Goal: Task Accomplishment & Management: Complete application form

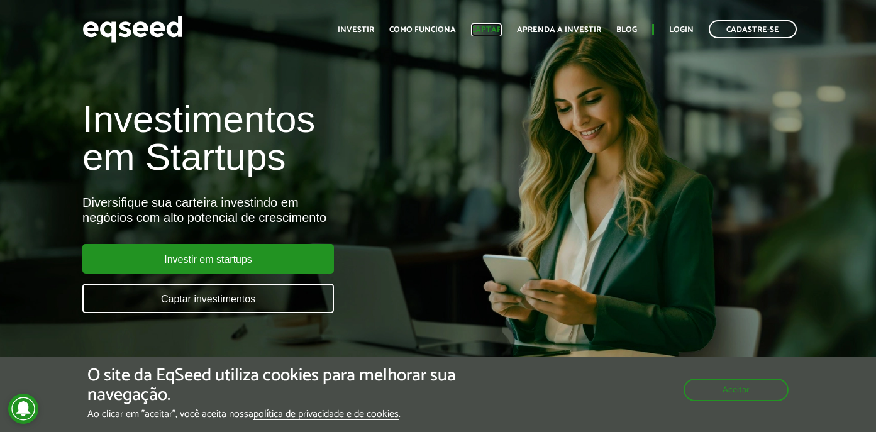
click at [489, 30] on link "Captar" at bounding box center [486, 30] width 31 height 8
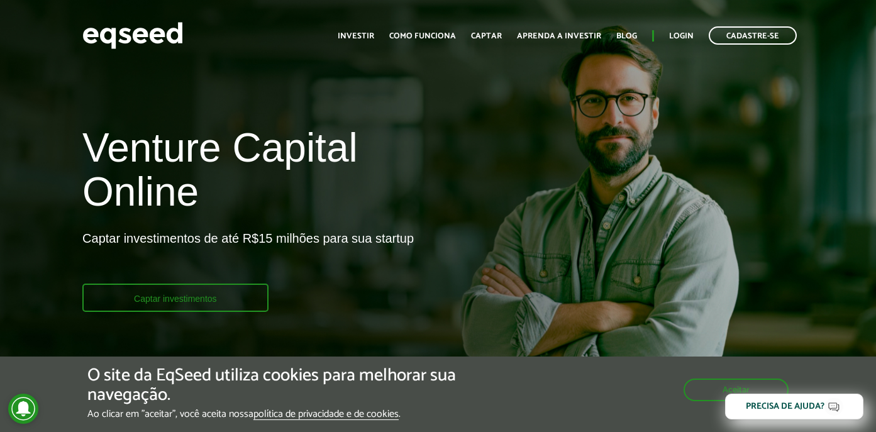
click at [220, 290] on link "Captar investimentos" at bounding box center [175, 298] width 186 height 28
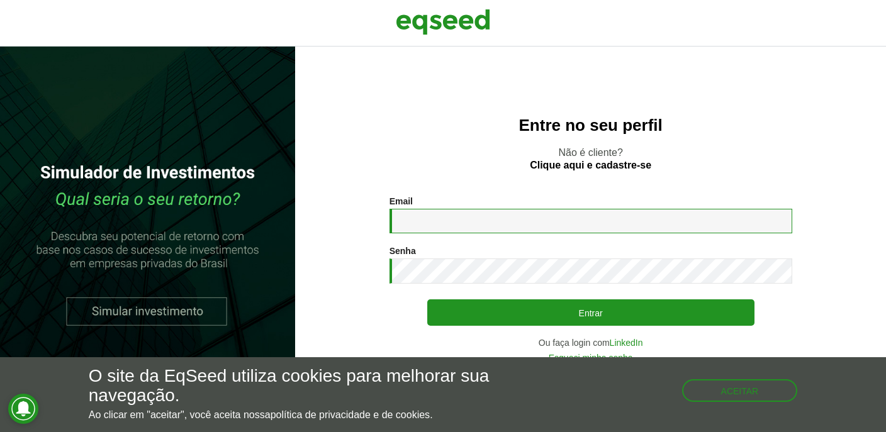
click at [423, 220] on input "Email *" at bounding box center [590, 221] width 403 height 25
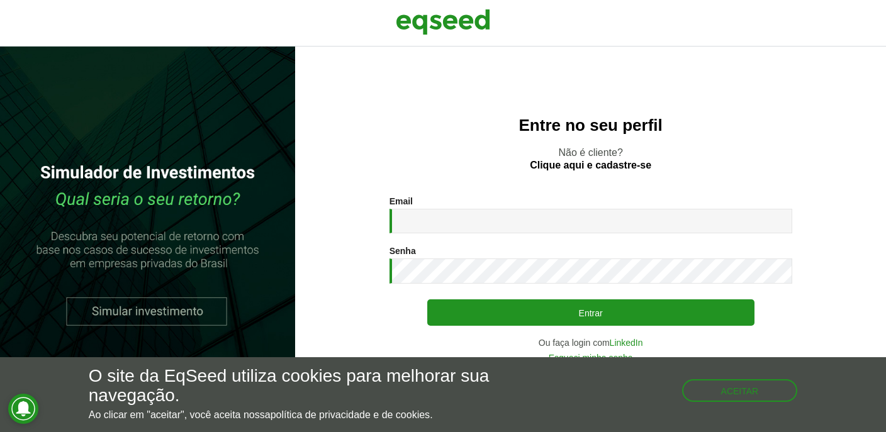
click at [435, 162] on p "Não é cliente? Clique aqui e cadastre-se" at bounding box center [590, 159] width 540 height 24
